Goal: Download file/media

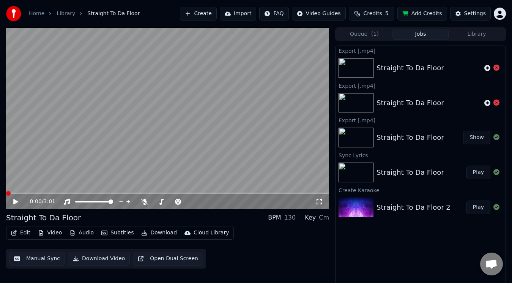
scroll to position [3, 0]
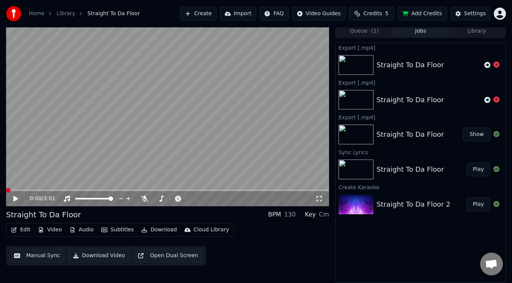
click at [480, 134] on button "Show" at bounding box center [476, 134] width 27 height 14
click at [143, 197] on icon at bounding box center [145, 198] width 8 height 6
click at [33, 259] on button "Manual Sync" at bounding box center [37, 255] width 56 height 14
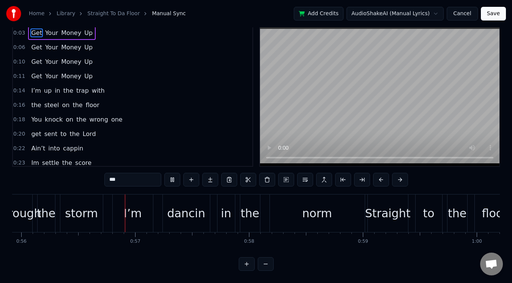
scroll to position [0, 6386]
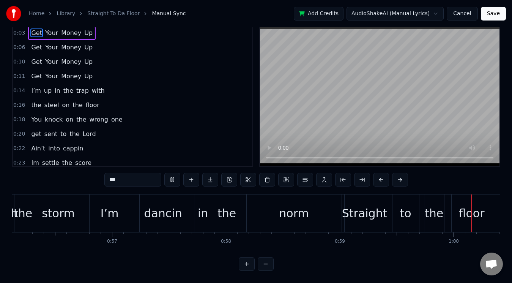
click at [489, 14] on button "Save" at bounding box center [493, 14] width 25 height 14
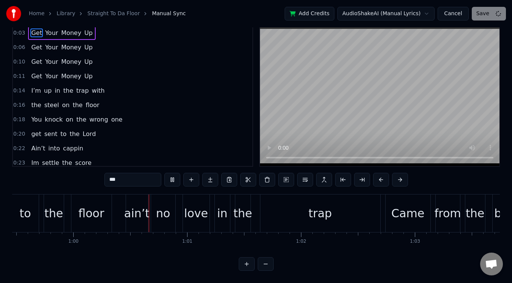
scroll to position [0, 6810]
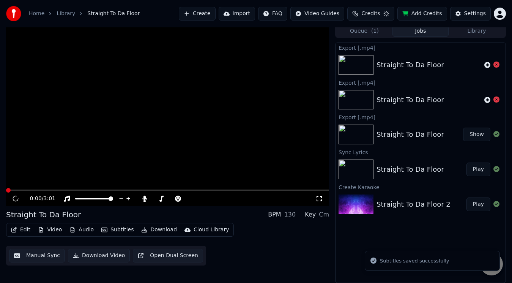
scroll to position [3, 0]
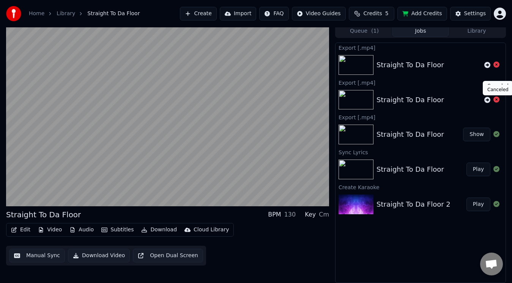
click at [495, 102] on icon at bounding box center [496, 99] width 6 height 6
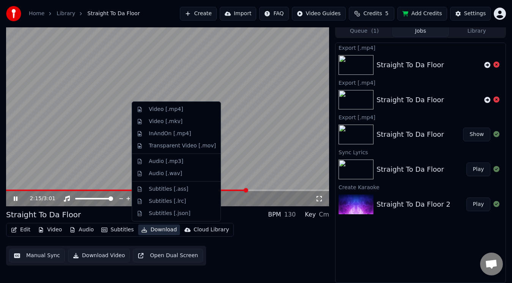
click at [165, 227] on button "Download" at bounding box center [159, 229] width 42 height 11
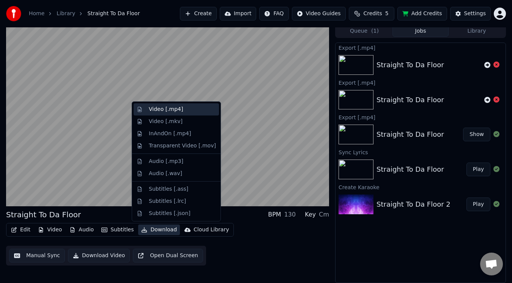
click at [176, 112] on div "Video [.mp4]" at bounding box center [166, 109] width 34 height 8
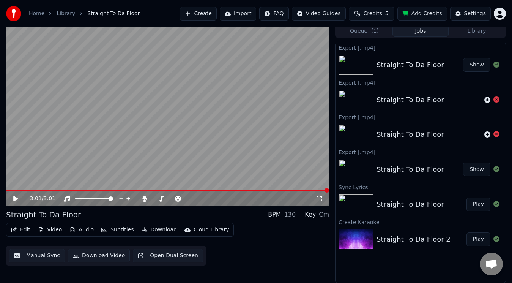
click at [481, 64] on button "Show" at bounding box center [476, 65] width 27 height 14
